Goal: Contribute content

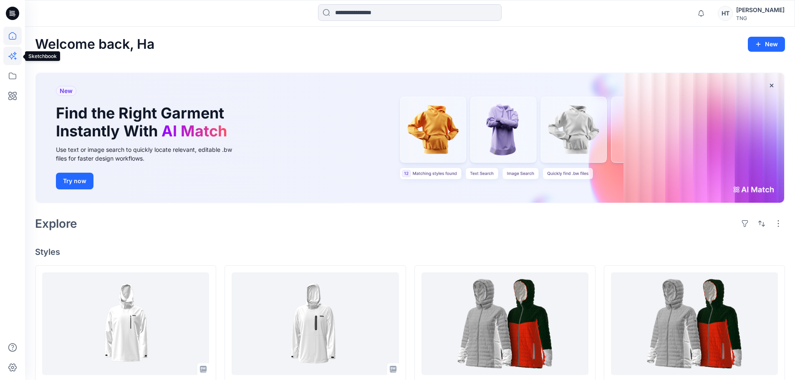
click at [18, 56] on icon at bounding box center [12, 56] width 18 height 18
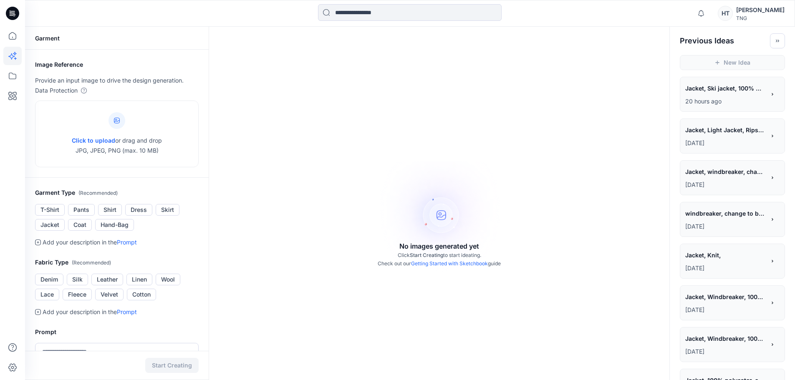
click at [725, 87] on span "Jacket, Ski jacket, 100% polyester" at bounding box center [724, 88] width 79 height 12
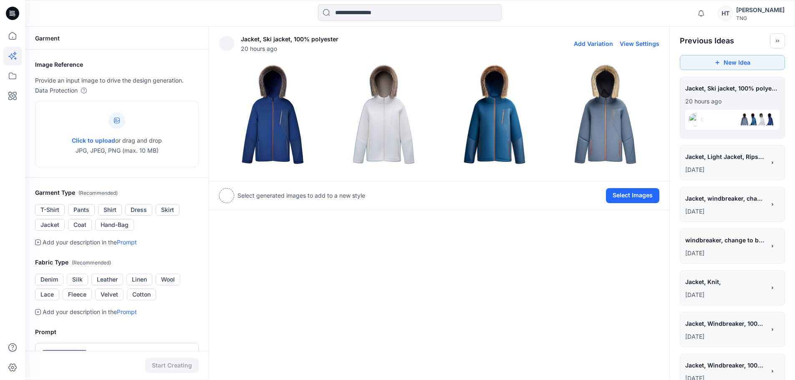
click at [637, 45] on button "View Settings" at bounding box center [639, 43] width 40 height 7
click at [733, 159] on span "Jacket, Light Jacket, Ripstop 86% nylon 14% spandex, Weight 62 GSM, change to f…" at bounding box center [724, 157] width 79 height 12
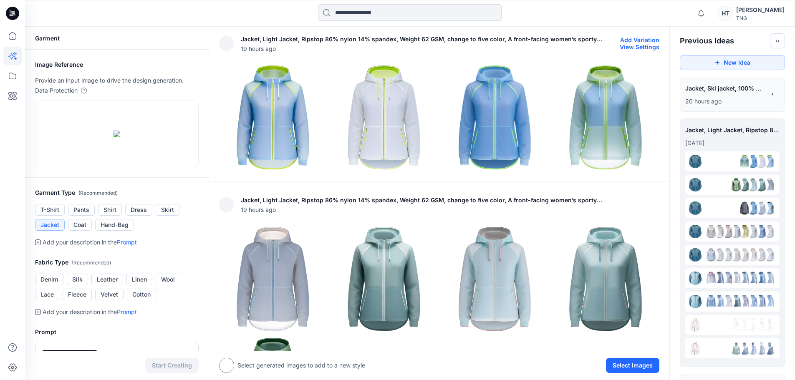
click at [637, 51] on div "Jacket, Light Jacket, Ripstop 86% nylon 14% spandex, Weight 62 GSM, change to f…" at bounding box center [439, 43] width 440 height 27
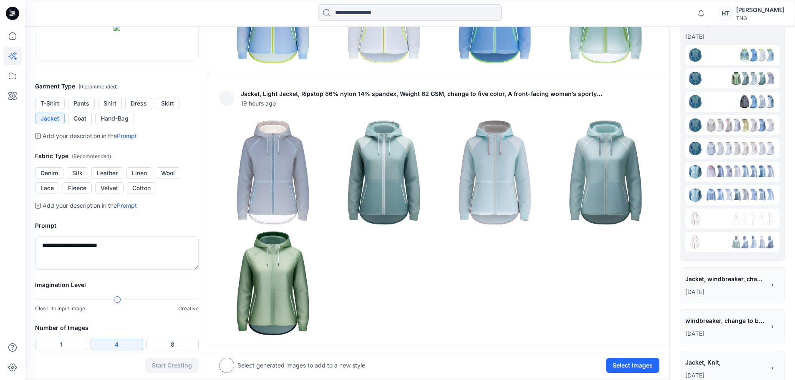
scroll to position [125, 0]
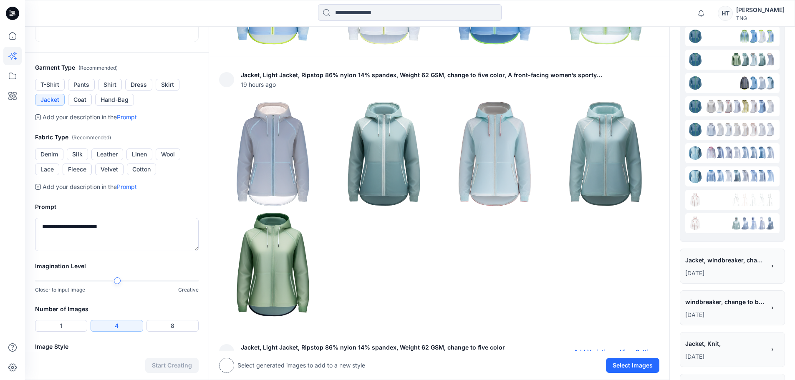
click at [636, 348] on button "View Settings" at bounding box center [639, 351] width 40 height 7
type textarea "**********"
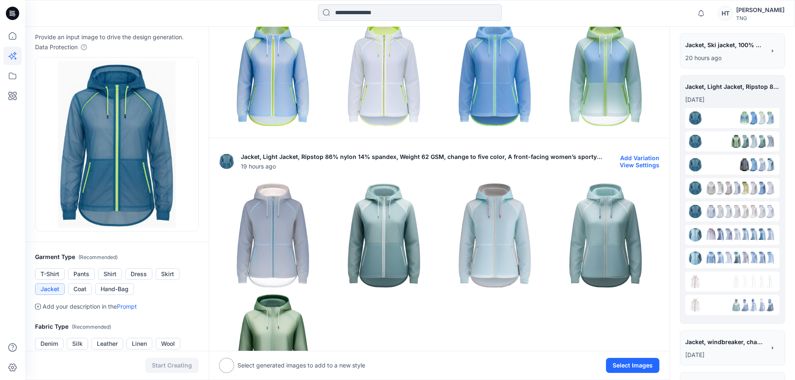
scroll to position [0, 0]
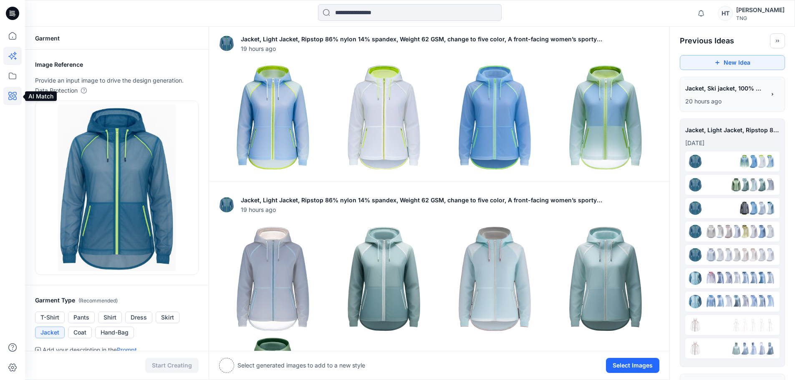
click at [10, 98] on icon at bounding box center [12, 96] width 18 height 18
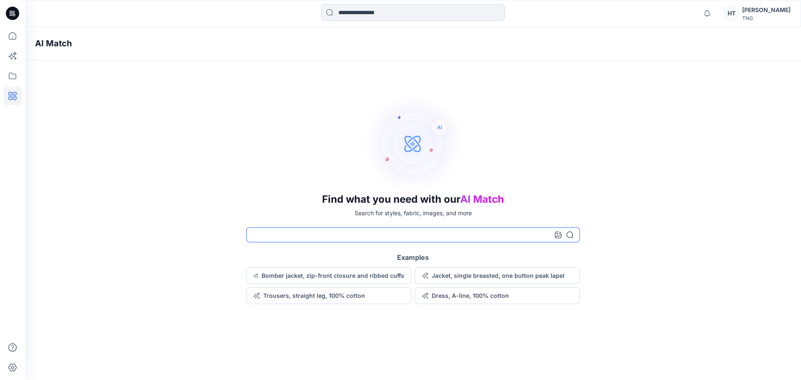
click at [420, 236] on input at bounding box center [413, 234] width 334 height 15
click at [474, 272] on button "Jacket, single breasted, one button peak lapel" at bounding box center [497, 275] width 165 height 17
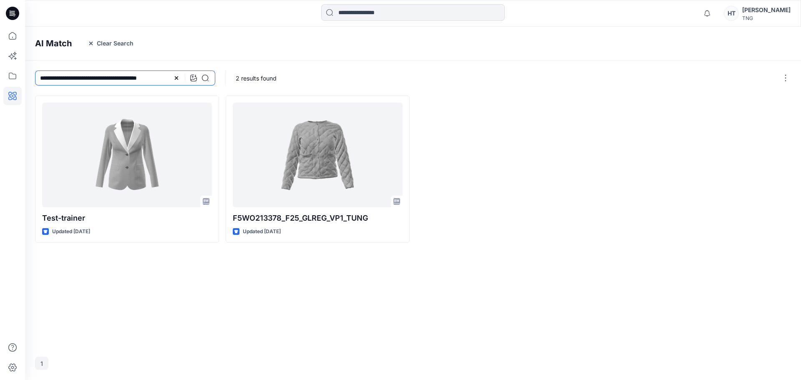
click at [173, 77] on div "**********" at bounding box center [125, 77] width 180 height 15
click at [21, 47] on div at bounding box center [12, 56] width 18 height 18
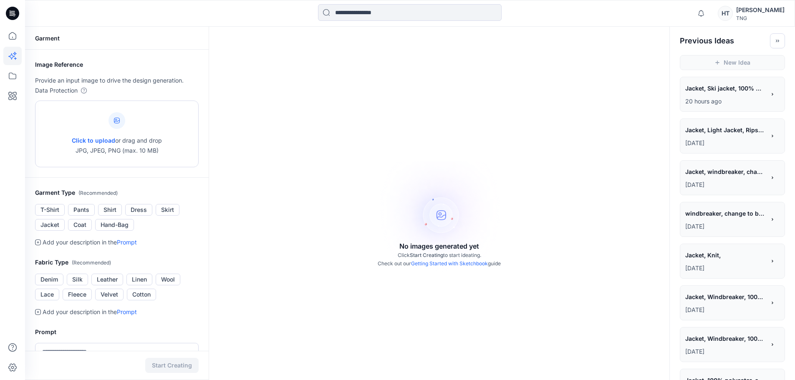
click at [118, 131] on div "Click to upload or drag and drop JPG, JPEG, PNG (max. 10 MB)" at bounding box center [117, 133] width 90 height 63
